Goal: Task Accomplishment & Management: Use online tool/utility

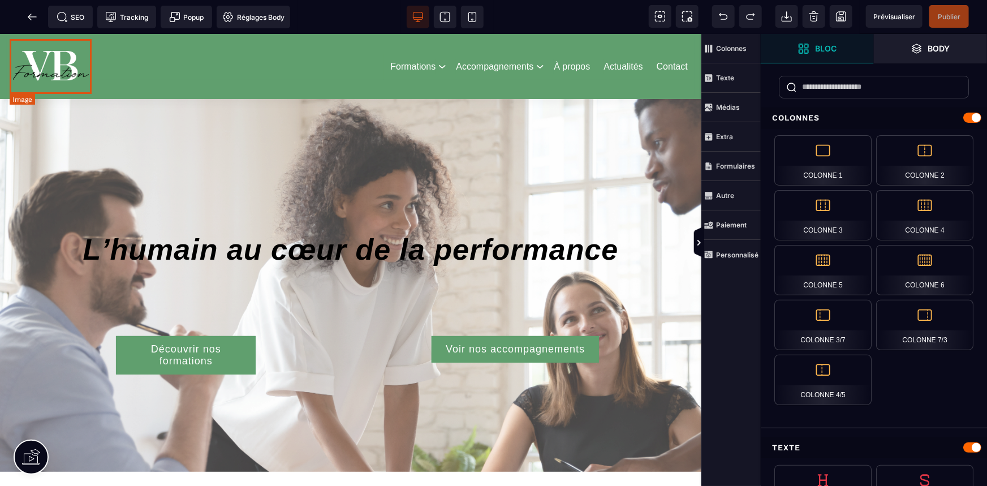
click at [45, 74] on img at bounding box center [51, 65] width 83 height 55
select select
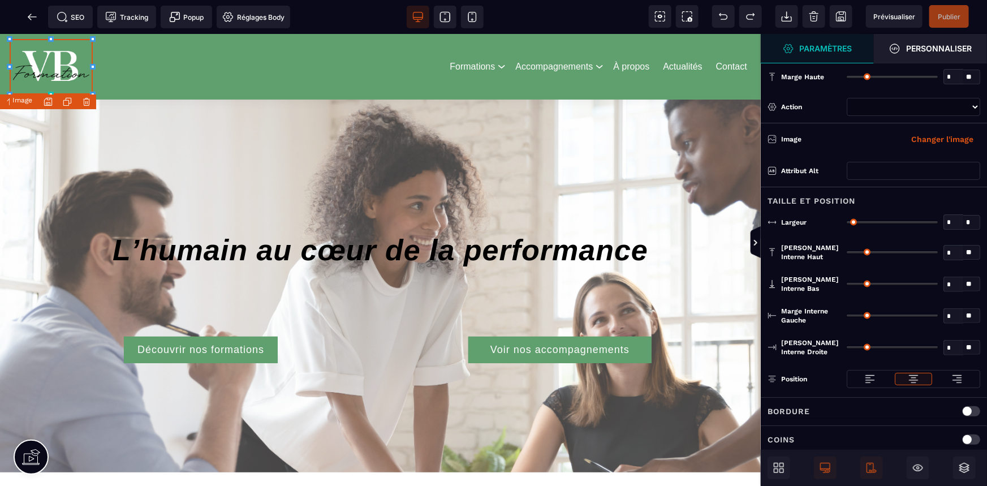
type input "*"
type input "***"
type input "*"
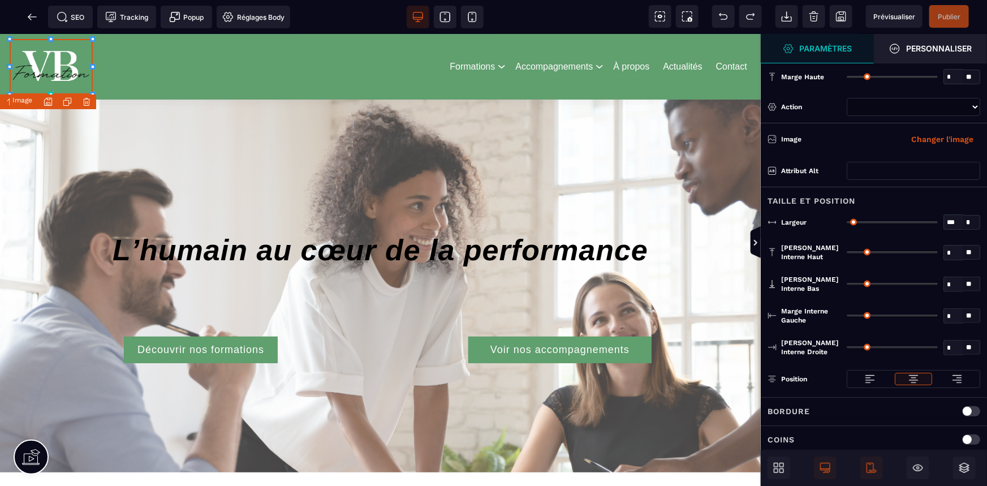
type input "*"
select select "**"
select select
select select "**"
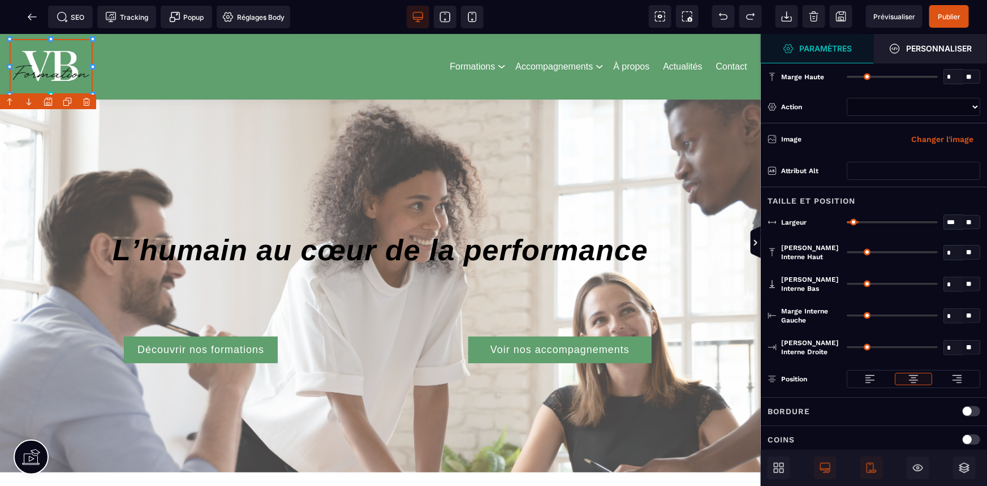
click at [924, 99] on select "**********" at bounding box center [913, 107] width 133 height 18
select select "***"
select select "**"
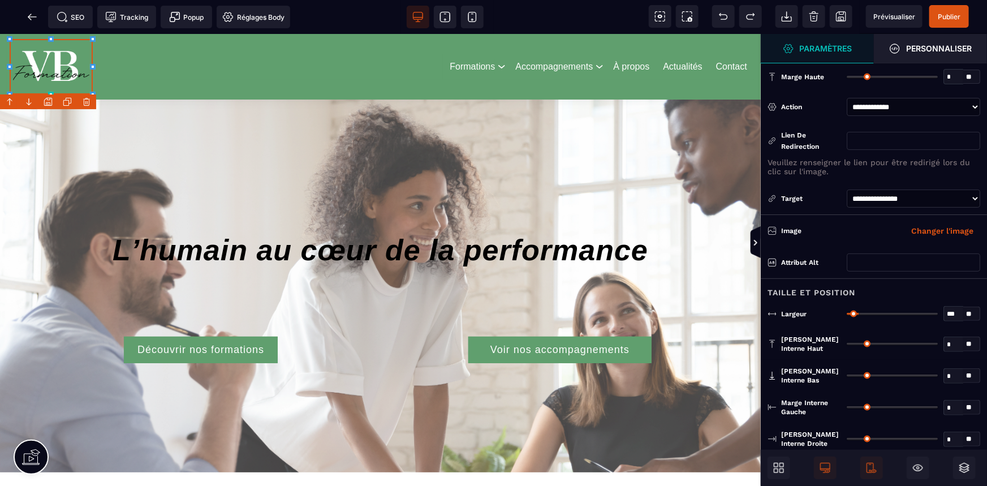
click at [909, 139] on input "text" at bounding box center [913, 141] width 133 height 18
paste input "**********"
type input "**********"
click at [926, 170] on p "Veuillez renseigner le lien pour être redirigé lors du clic sur l'image." at bounding box center [873, 167] width 213 height 18
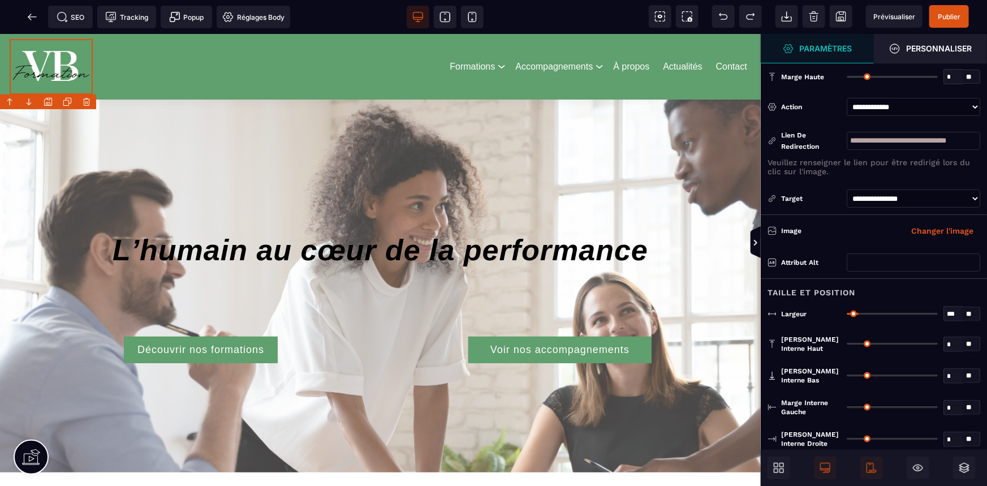
scroll to position [0, 0]
select select "**"
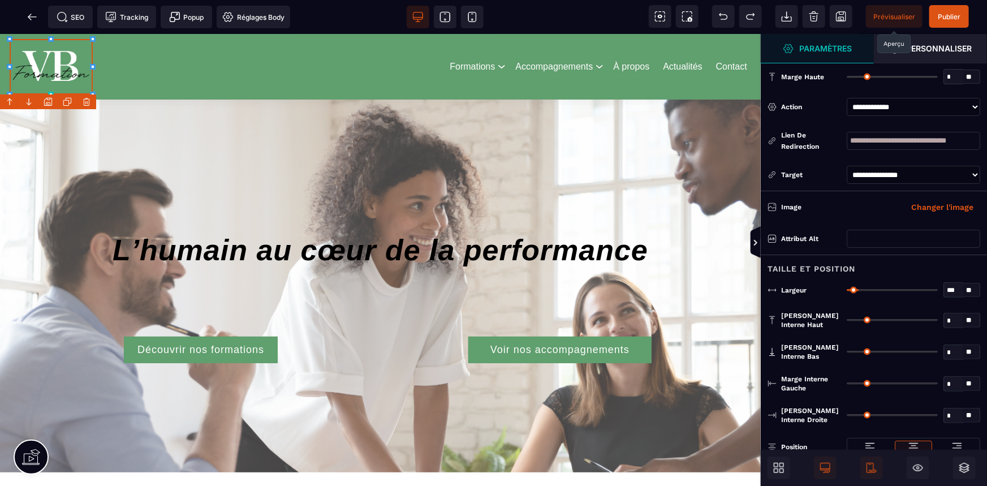
click at [899, 20] on span "Prévisualiser" at bounding box center [894, 16] width 42 height 8
click at [31, 17] on icon at bounding box center [32, 16] width 8 height 1
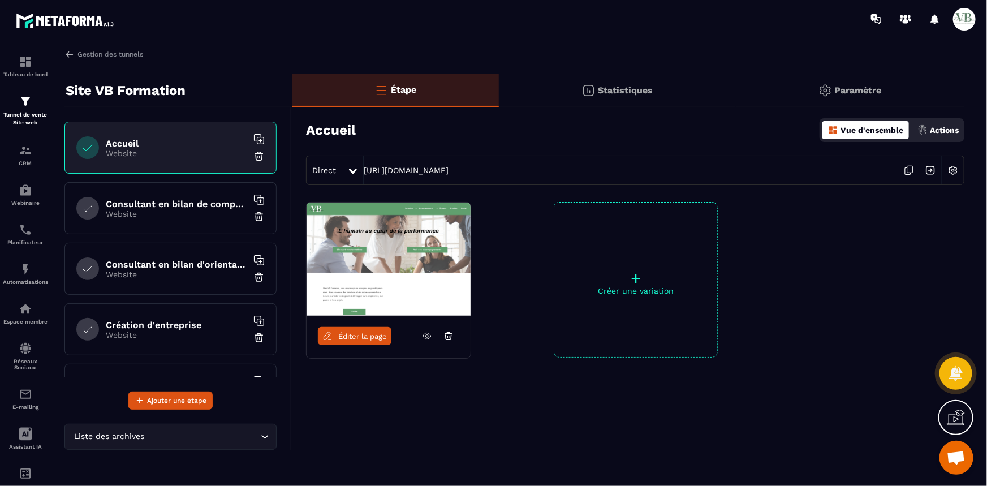
click at [142, 192] on div "Consultant en bilan de compétences Website" at bounding box center [170, 208] width 212 height 52
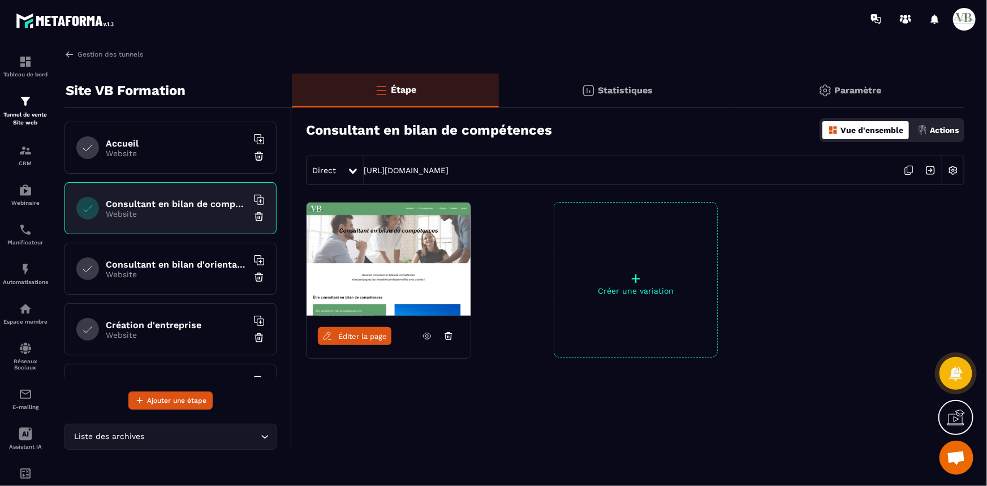
click at [370, 335] on span "Éditer la page" at bounding box center [362, 336] width 49 height 8
click at [163, 248] on div "Consultant en bilan d'orientation Website" at bounding box center [170, 269] width 212 height 52
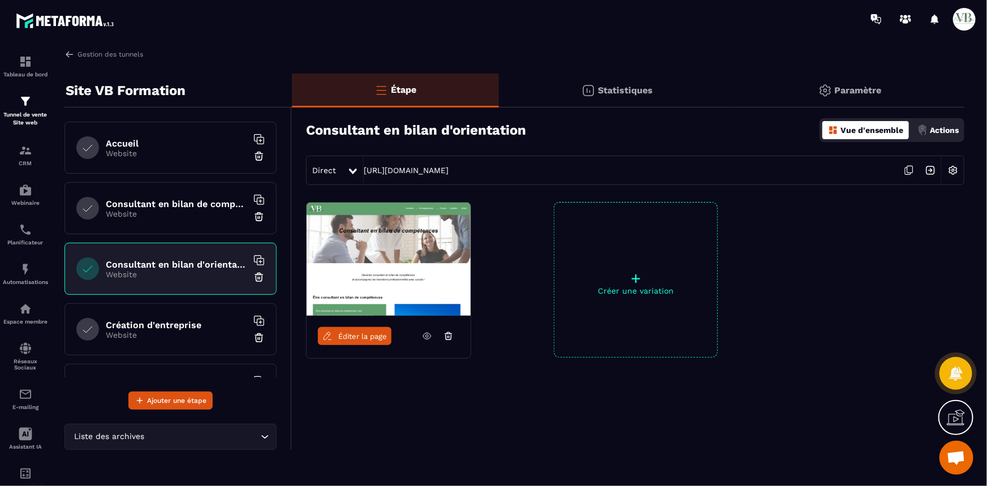
click at [353, 339] on span "Éditer la page" at bounding box center [362, 336] width 49 height 8
click at [182, 323] on h6 "Création d'entreprise" at bounding box center [176, 325] width 141 height 11
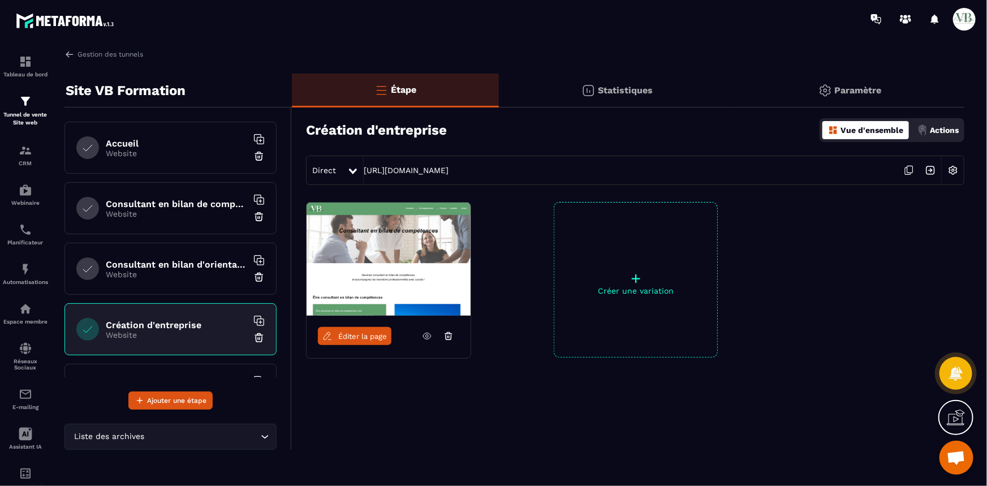
click at [342, 337] on span "Éditer la page" at bounding box center [362, 336] width 49 height 8
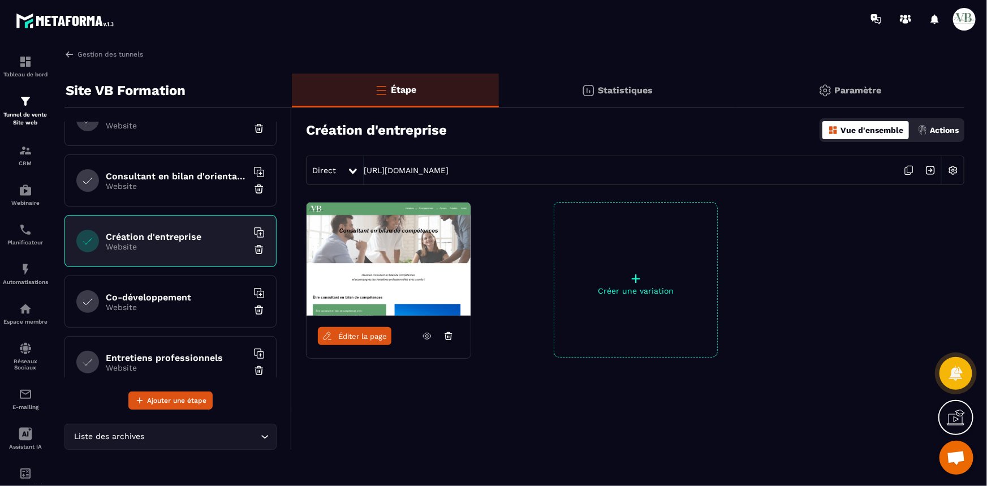
scroll to position [102, 0]
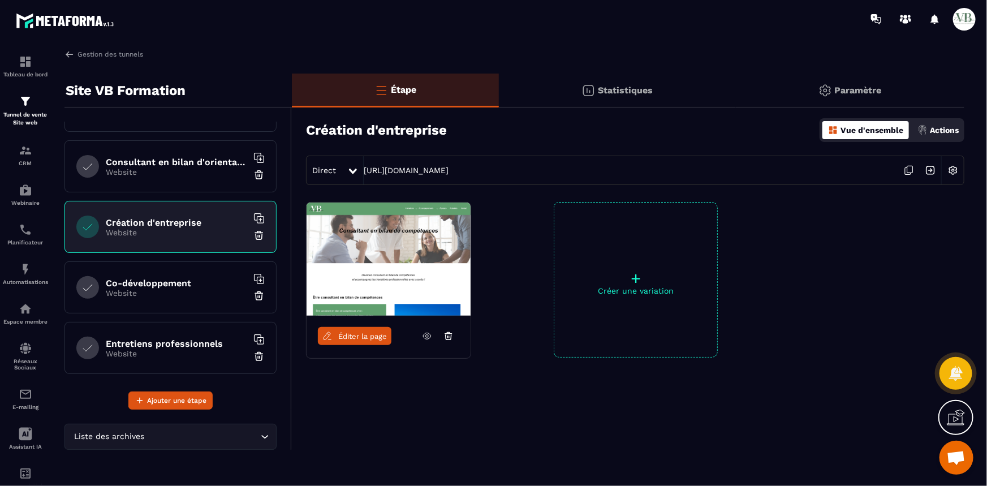
click at [165, 288] on p "Website" at bounding box center [176, 292] width 141 height 9
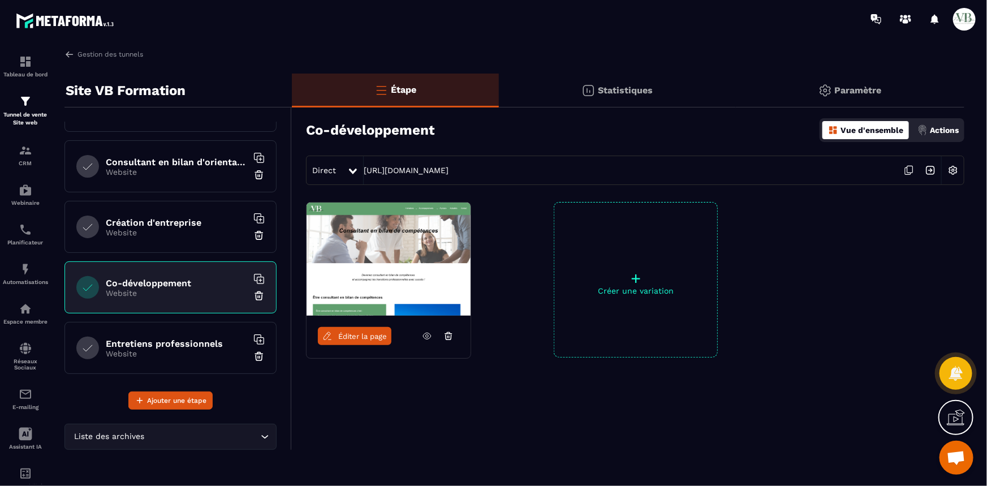
click at [342, 334] on span "Éditer la page" at bounding box center [362, 336] width 49 height 8
click at [153, 342] on h6 "Entretiens professionnels" at bounding box center [176, 343] width 141 height 11
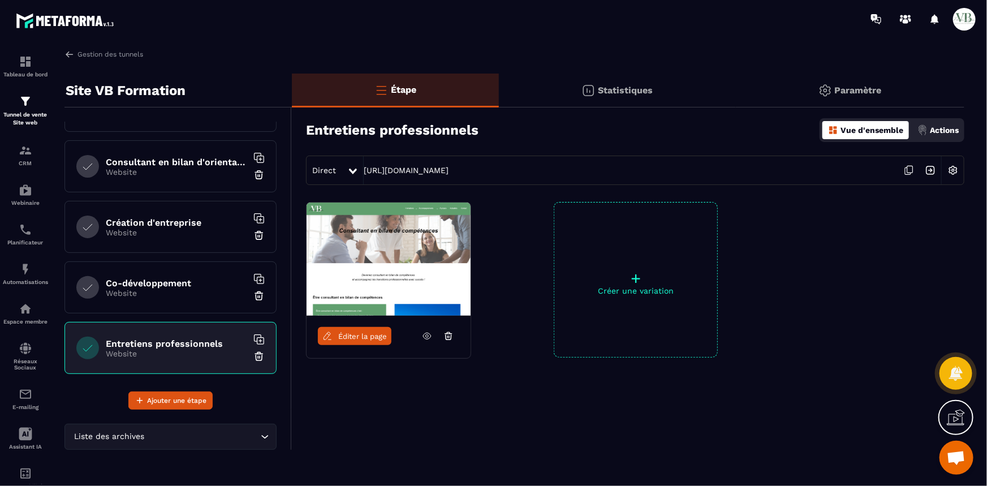
click at [339, 338] on span "Éditer la page" at bounding box center [362, 336] width 49 height 8
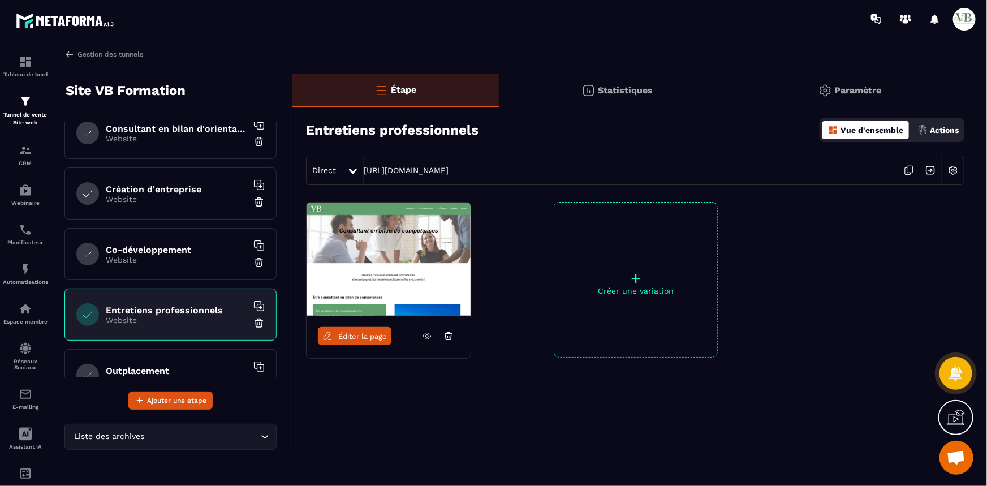
scroll to position [154, 0]
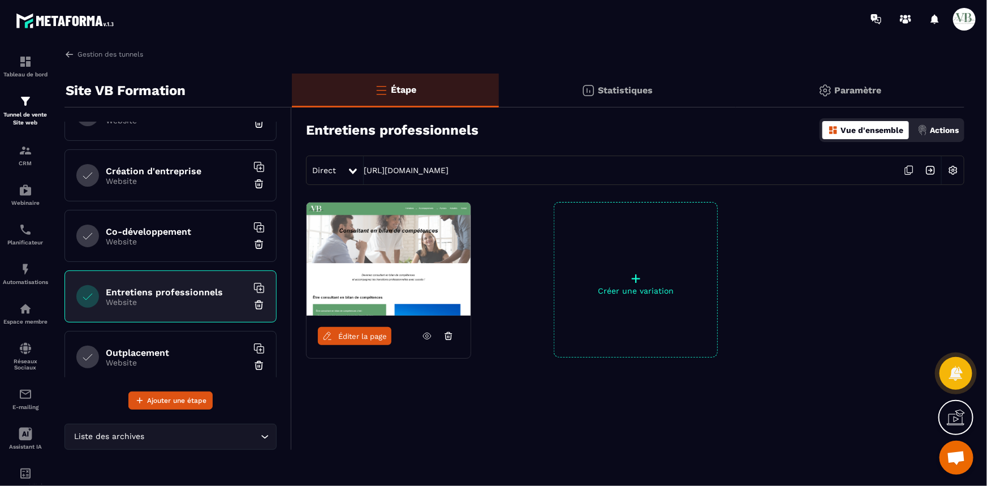
click at [147, 340] on div "Outplacement Website" at bounding box center [170, 357] width 212 height 52
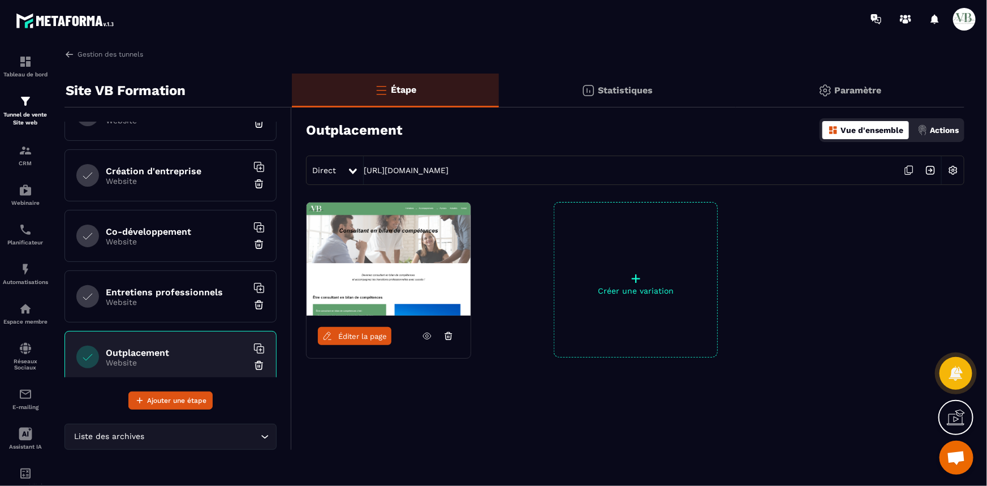
click at [351, 334] on span "Éditer la page" at bounding box center [362, 336] width 49 height 8
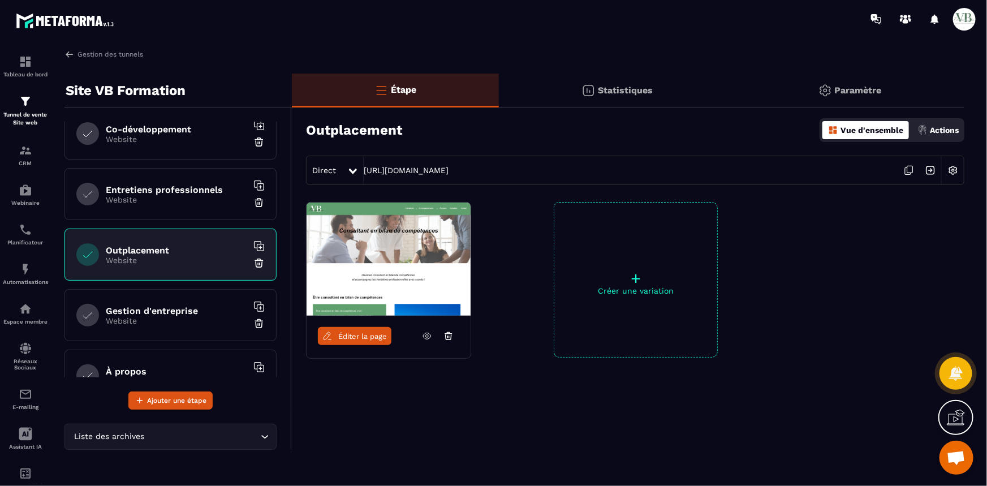
scroll to position [257, 0]
click at [149, 318] on p "Website" at bounding box center [176, 320] width 141 height 9
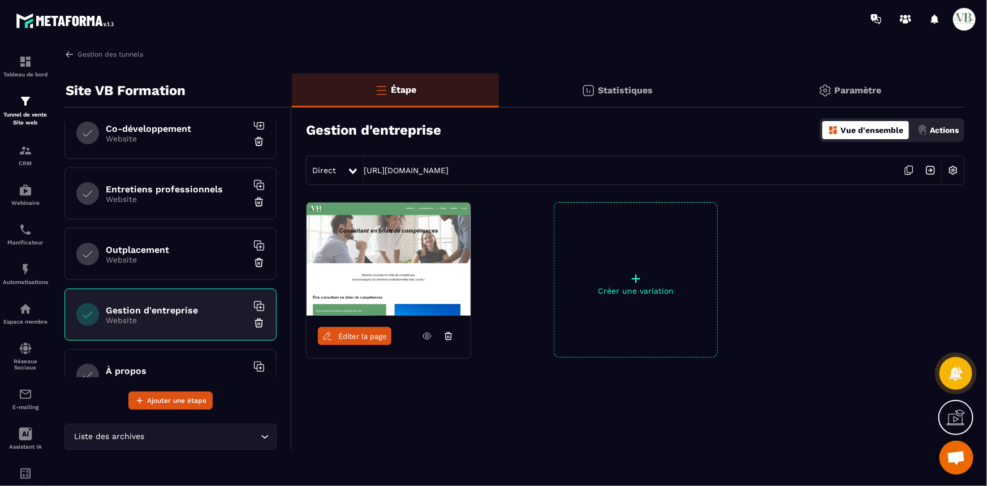
click at [339, 338] on span "Éditer la page" at bounding box center [362, 336] width 49 height 8
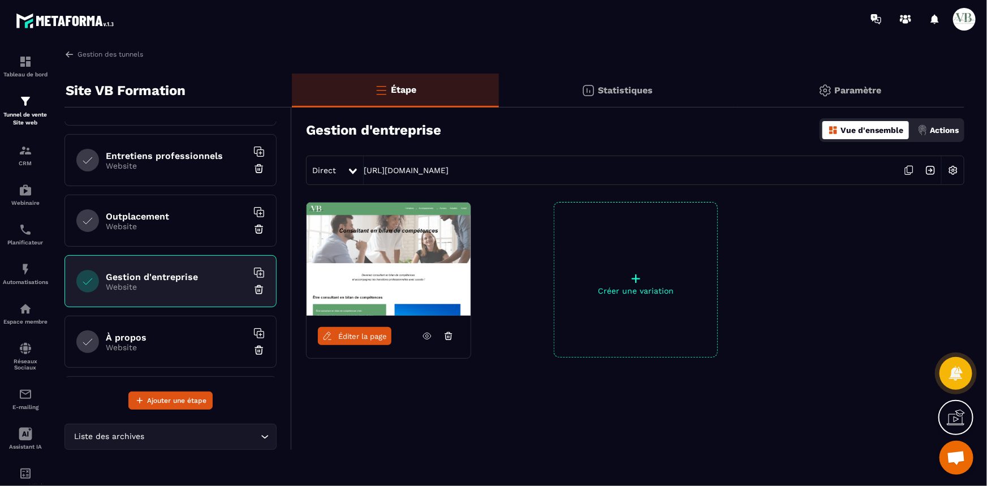
scroll to position [308, 0]
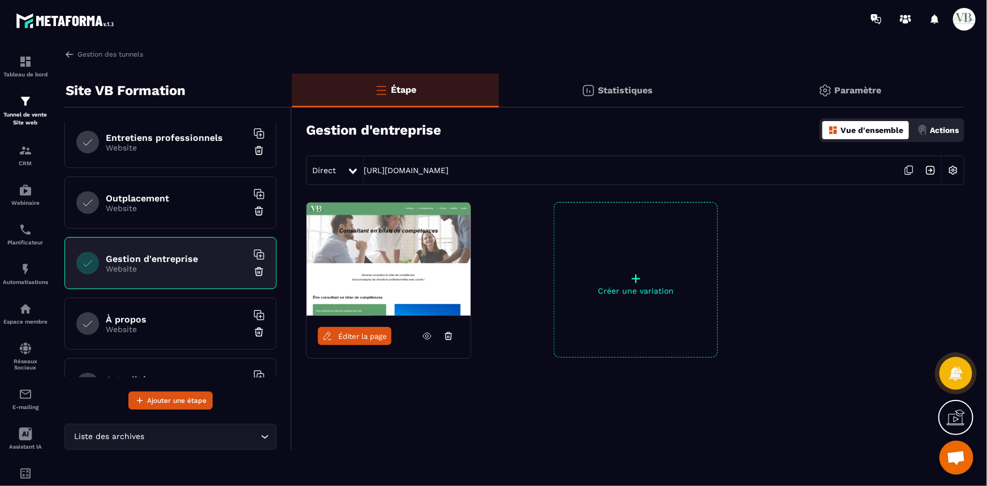
click at [143, 316] on h6 "À propos" at bounding box center [176, 319] width 141 height 11
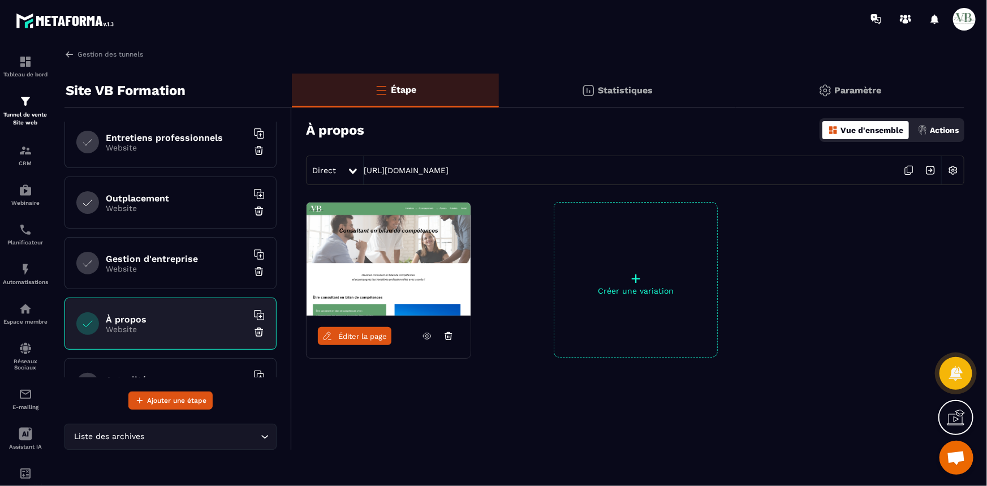
click at [345, 335] on span "Éditer la page" at bounding box center [362, 336] width 49 height 8
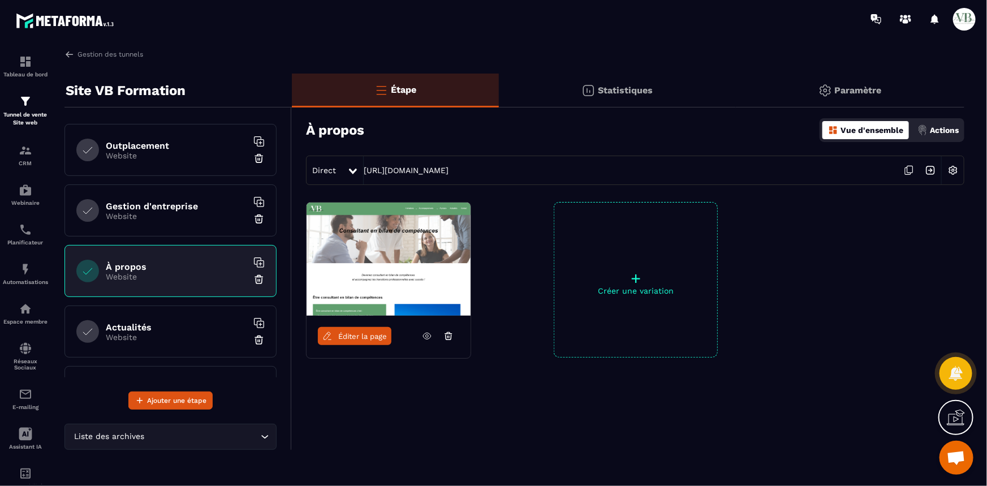
scroll to position [411, 0]
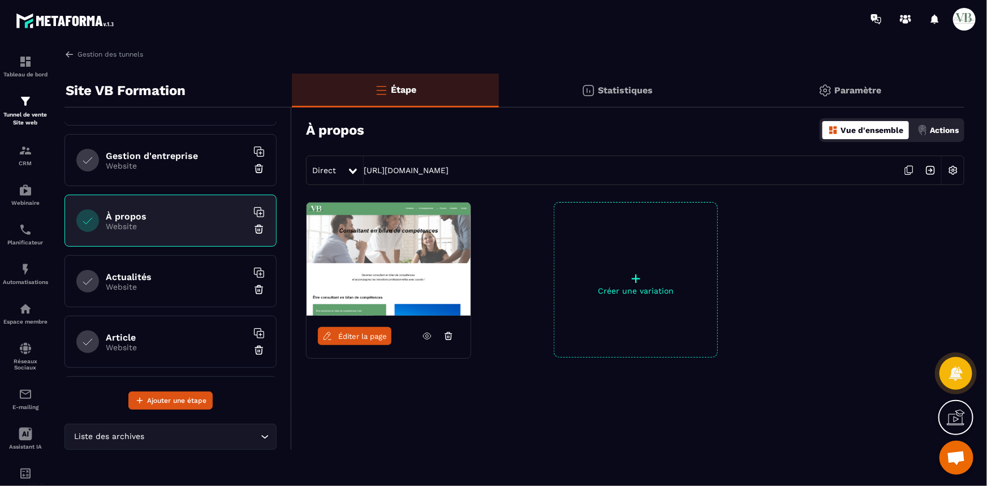
click at [116, 276] on h6 "Actualités" at bounding box center [176, 276] width 141 height 11
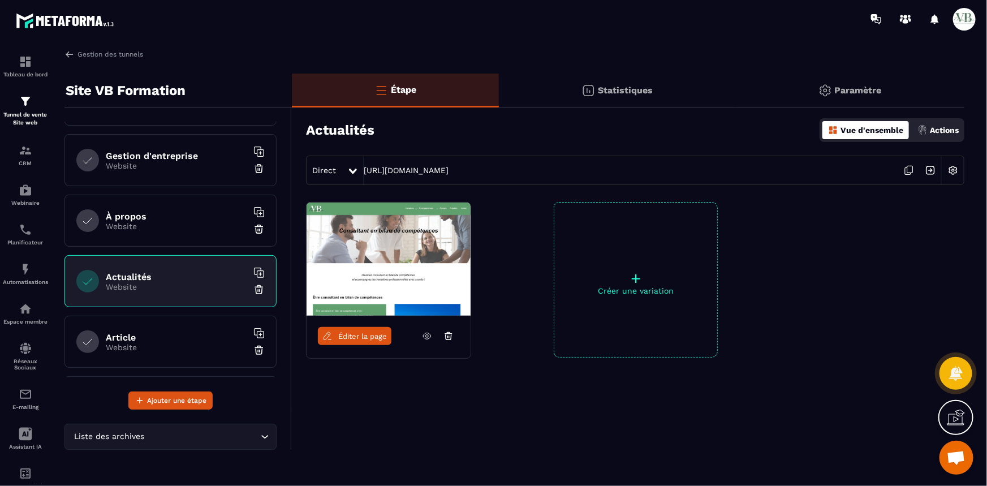
click at [343, 338] on span "Éditer la page" at bounding box center [362, 336] width 49 height 8
click at [134, 343] on p "Website" at bounding box center [176, 347] width 141 height 9
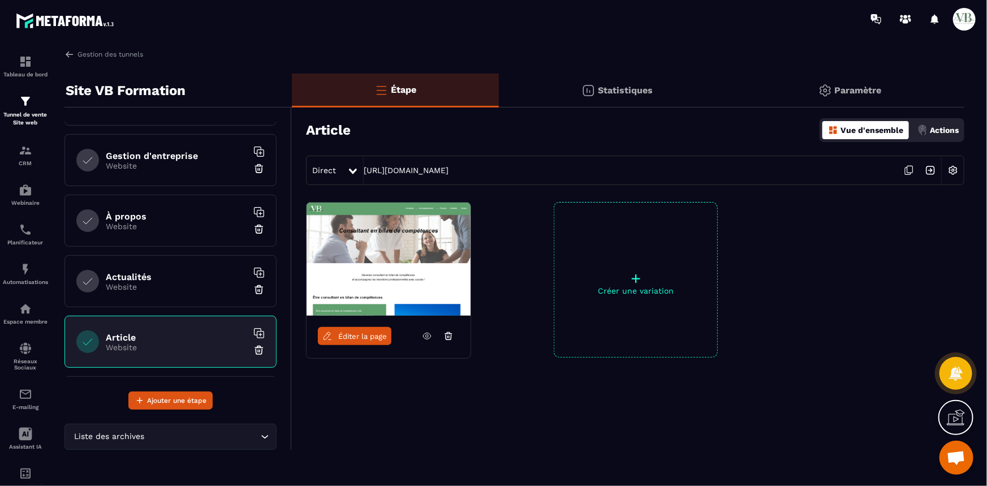
click at [352, 339] on span "Éditer la page" at bounding box center [362, 336] width 49 height 8
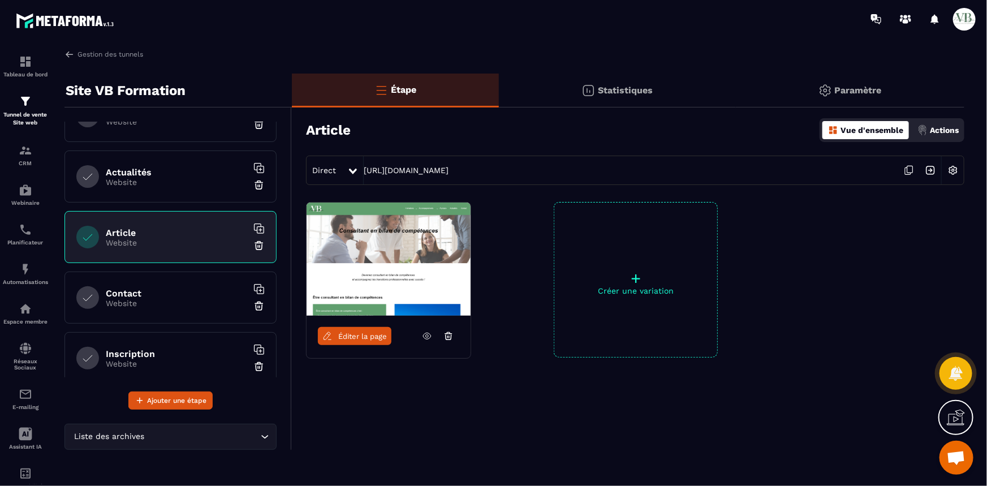
scroll to position [529, 0]
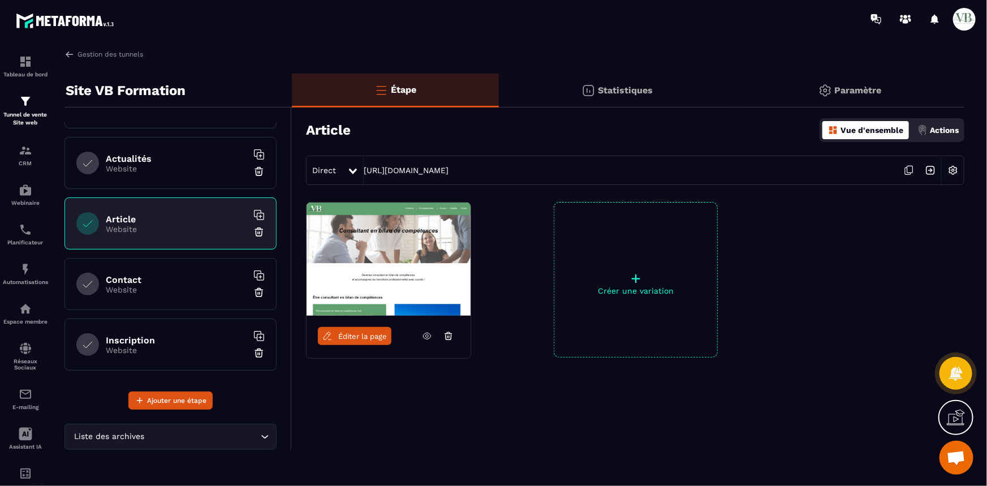
click at [141, 299] on div "Contact Website" at bounding box center [170, 284] width 212 height 52
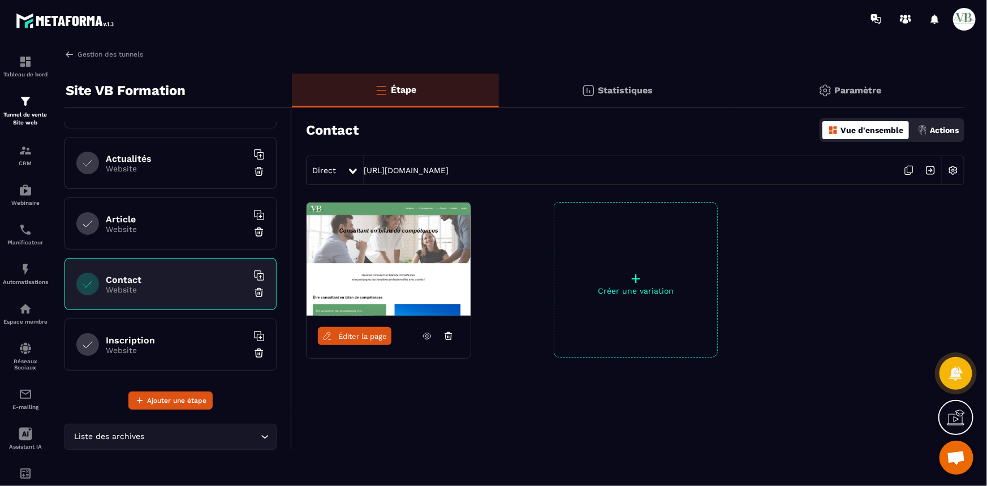
click at [346, 332] on span "Éditer la page" at bounding box center [362, 336] width 49 height 8
click at [158, 340] on h6 "Inscription" at bounding box center [176, 340] width 141 height 11
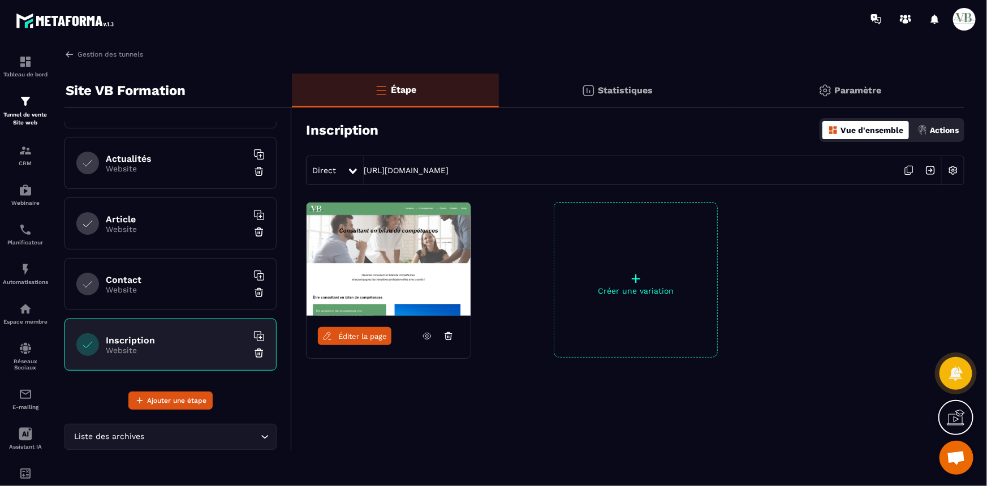
click at [338, 336] on span "Éditer la page" at bounding box center [362, 336] width 49 height 8
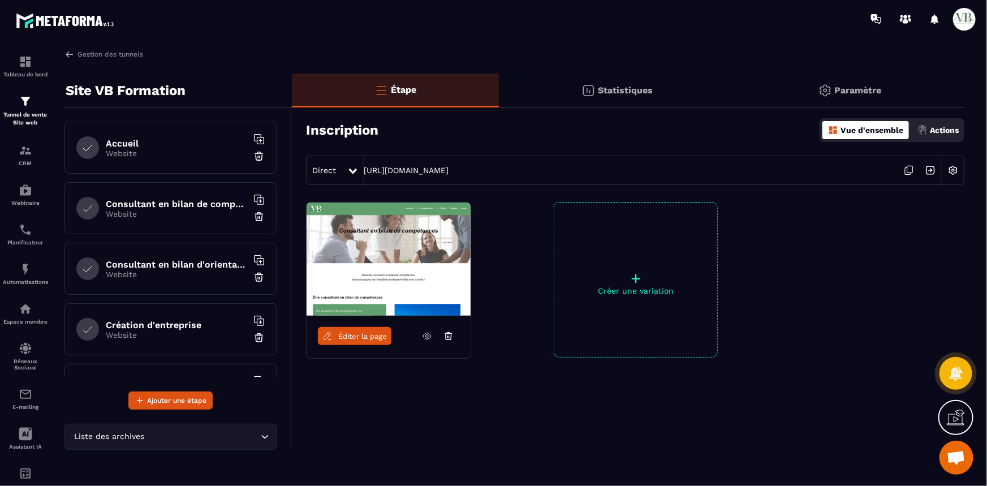
click at [175, 153] on p "Website" at bounding box center [176, 153] width 141 height 9
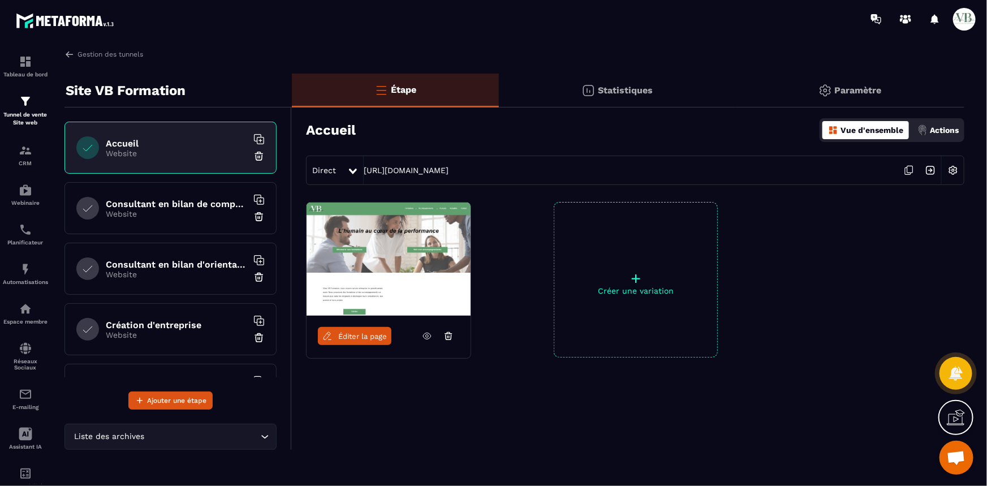
click at [167, 212] on p "Website" at bounding box center [176, 213] width 141 height 9
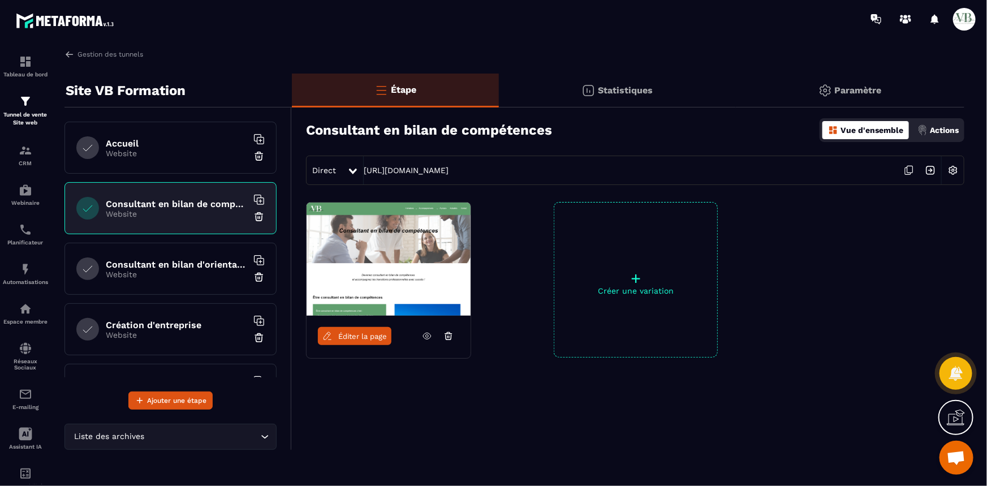
drag, startPoint x: 706, startPoint y: 174, endPoint x: 366, endPoint y: 179, distance: 340.5
click at [366, 179] on div "Direct [URL][DOMAIN_NAME]" at bounding box center [635, 170] width 658 height 29
copy div "[URL][DOMAIN_NAME]"
click at [154, 146] on h6 "Accueil" at bounding box center [176, 143] width 141 height 11
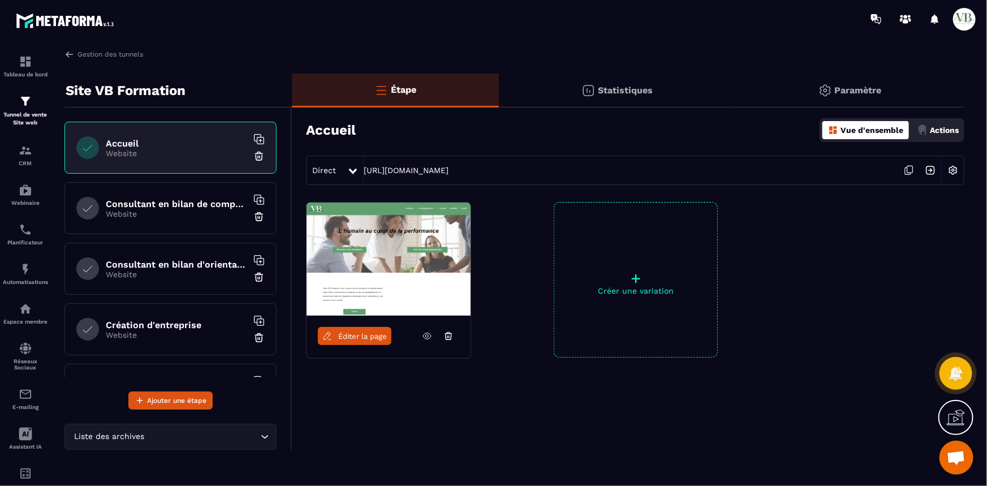
click at [372, 329] on link "Éditer la page" at bounding box center [355, 336] width 74 height 18
